Goal: Task Accomplishment & Management: Manage account settings

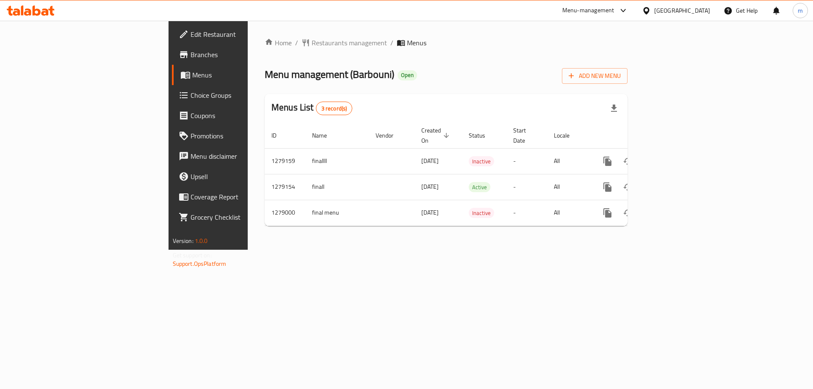
click at [191, 100] on span "Choice Groups" at bounding box center [244, 95] width 107 height 10
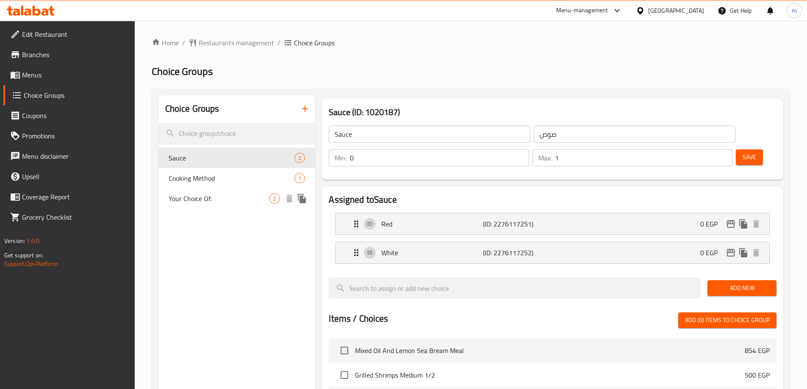
click at [202, 190] on div "Your Choice Of: 2" at bounding box center [236, 198] width 157 height 20
type input "Your Choice Of:"
type input "إختيارك من:"
type input "1"
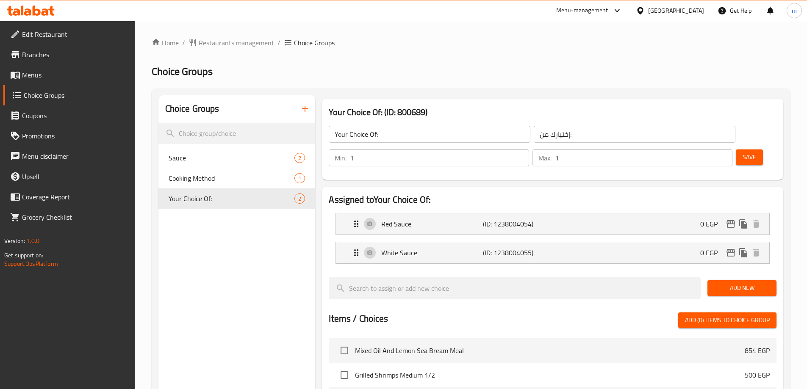
drag, startPoint x: 431, startPoint y: 71, endPoint x: 285, endPoint y: 4, distance: 160.3
click at [431, 71] on h2 "Choice Groups" at bounding box center [471, 72] width 638 height 14
click at [246, 44] on span "Restaurants management" at bounding box center [236, 43] width 75 height 10
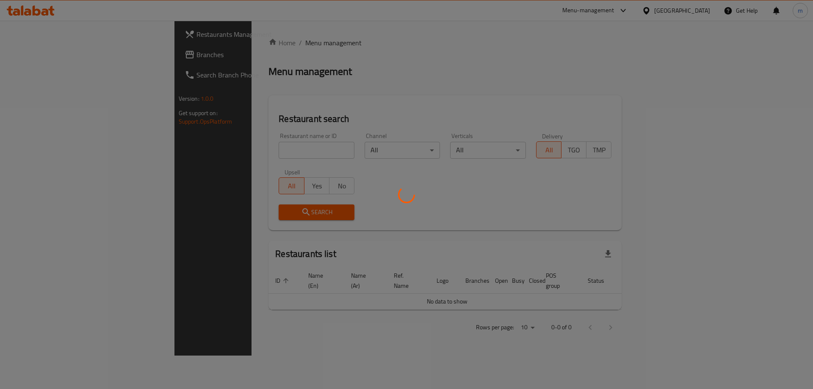
drag, startPoint x: 87, startPoint y: 62, endPoint x: 177, endPoint y: 0, distance: 109.7
click at [87, 62] on div at bounding box center [406, 194] width 813 height 389
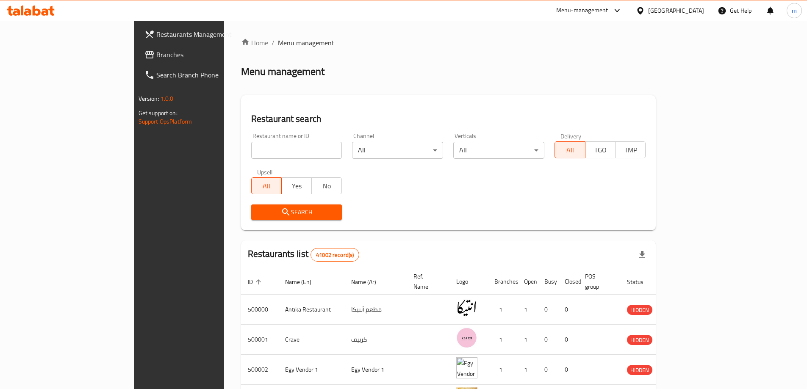
click at [145, 52] on icon at bounding box center [149, 55] width 8 height 8
